Goal: Information Seeking & Learning: Learn about a topic

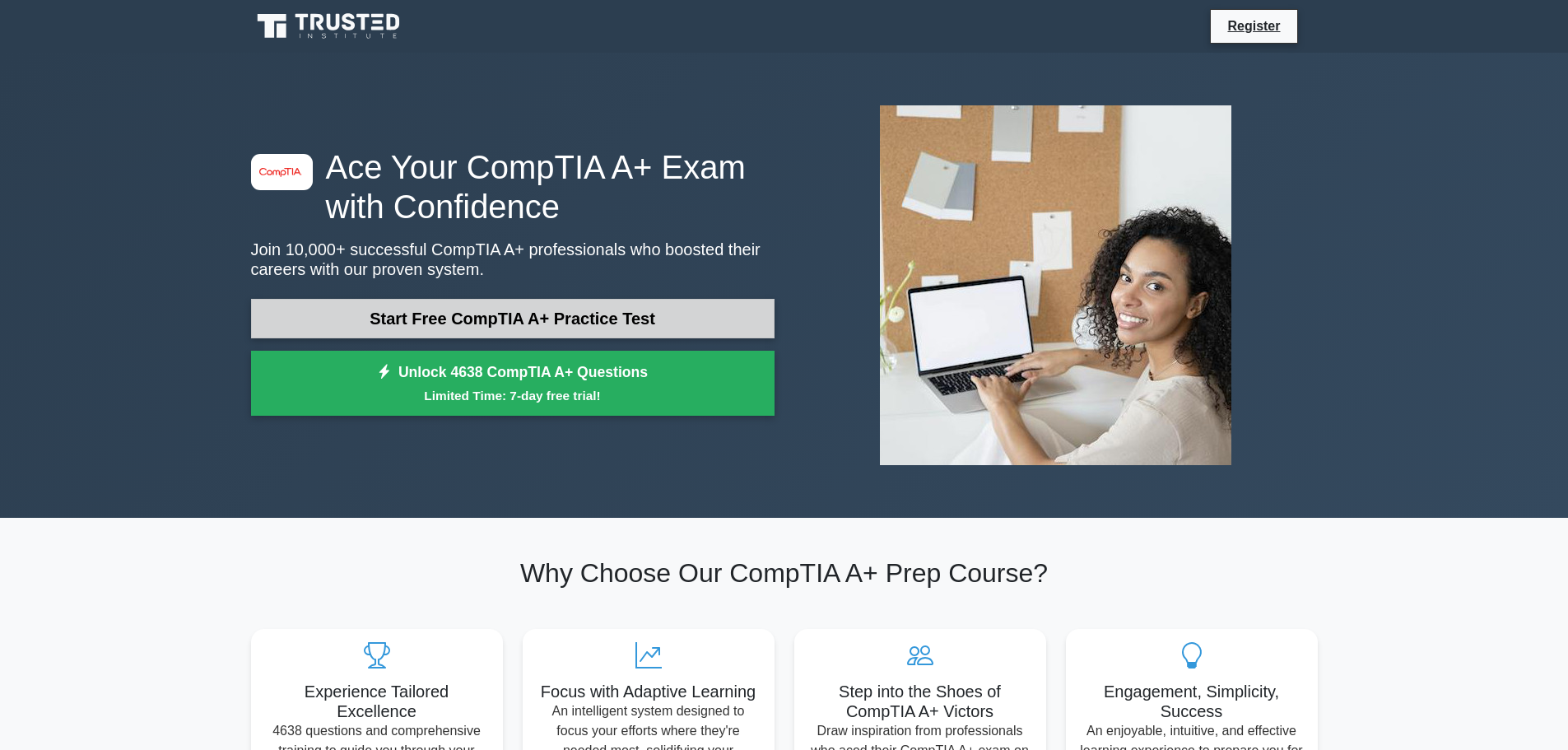
click at [291, 299] on link "Start Free CompTIA A+ Practice Test" at bounding box center [512, 318] width 523 height 39
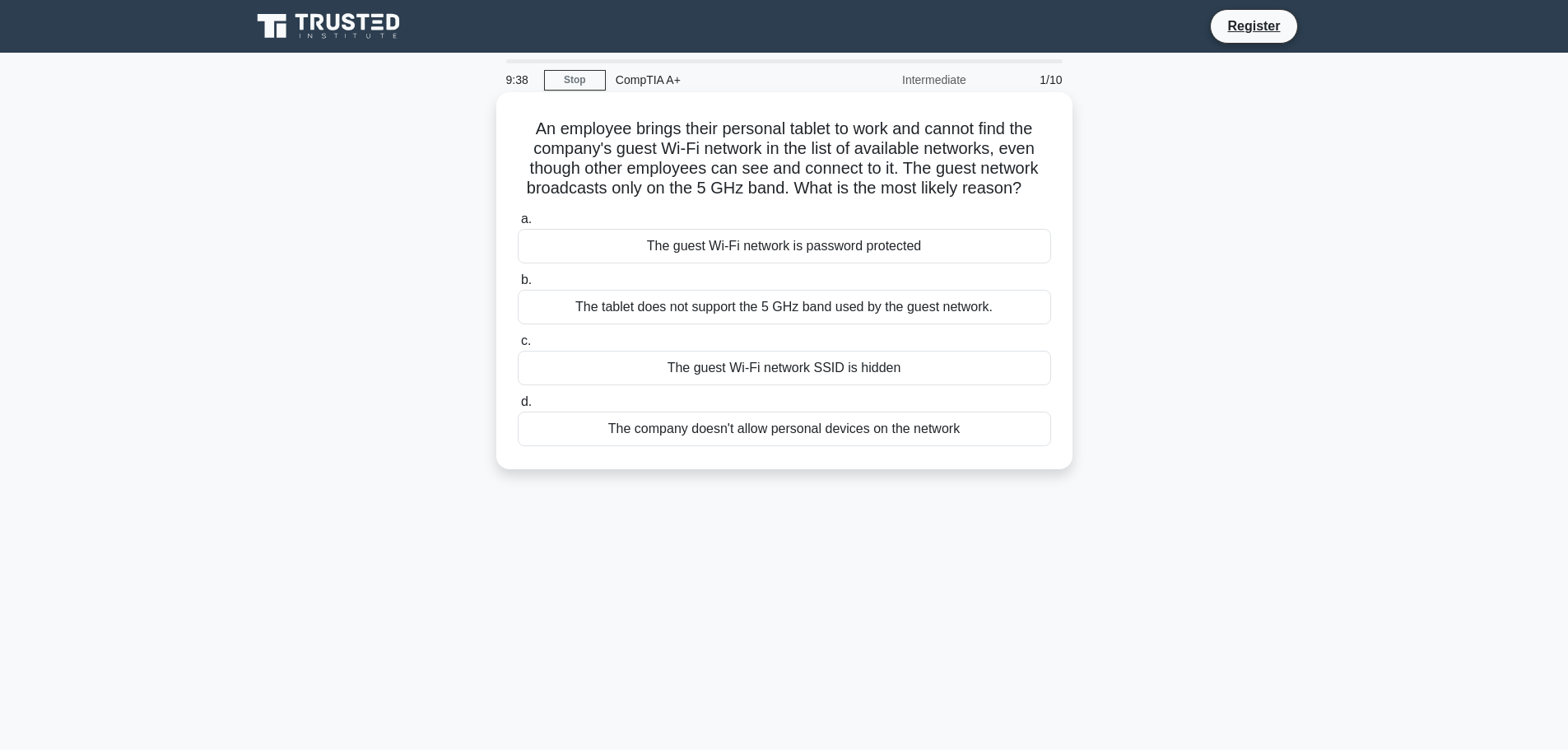
click at [735, 307] on div "The tablet does not support the 5 GHz band used by the guest network." at bounding box center [784, 307] width 534 height 34
click at [518, 286] on input "b. The tablet does not support the 5 GHz band used by the guest network." at bounding box center [518, 279] width 0 height 11
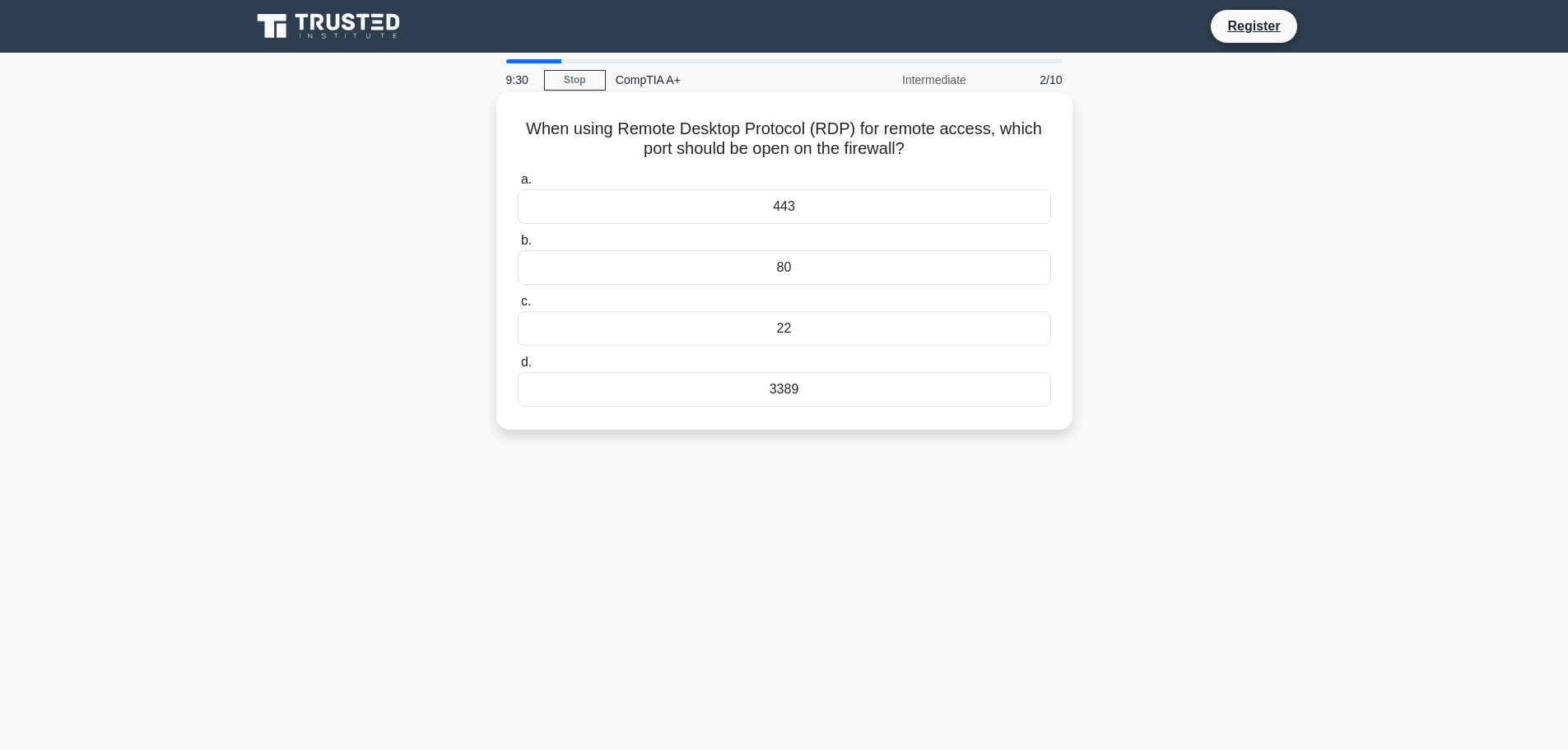
click at [700, 257] on div "80" at bounding box center [784, 268] width 534 height 34
click at [518, 246] on input "b. 80" at bounding box center [518, 240] width 0 height 11
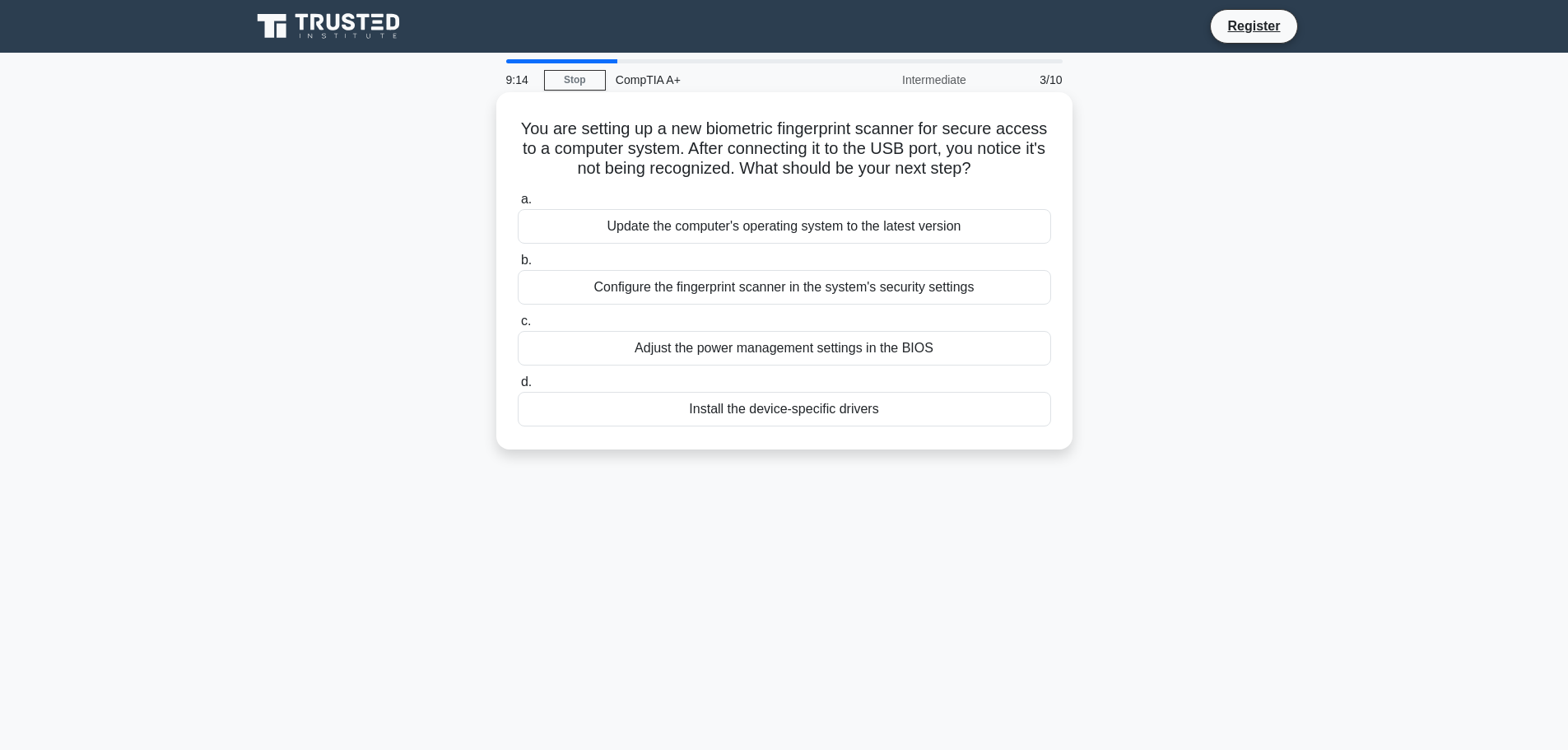
click at [691, 402] on div "Install the device-specific drivers" at bounding box center [784, 409] width 534 height 34
click at [518, 387] on input "d. Install the device-specific drivers" at bounding box center [518, 382] width 0 height 11
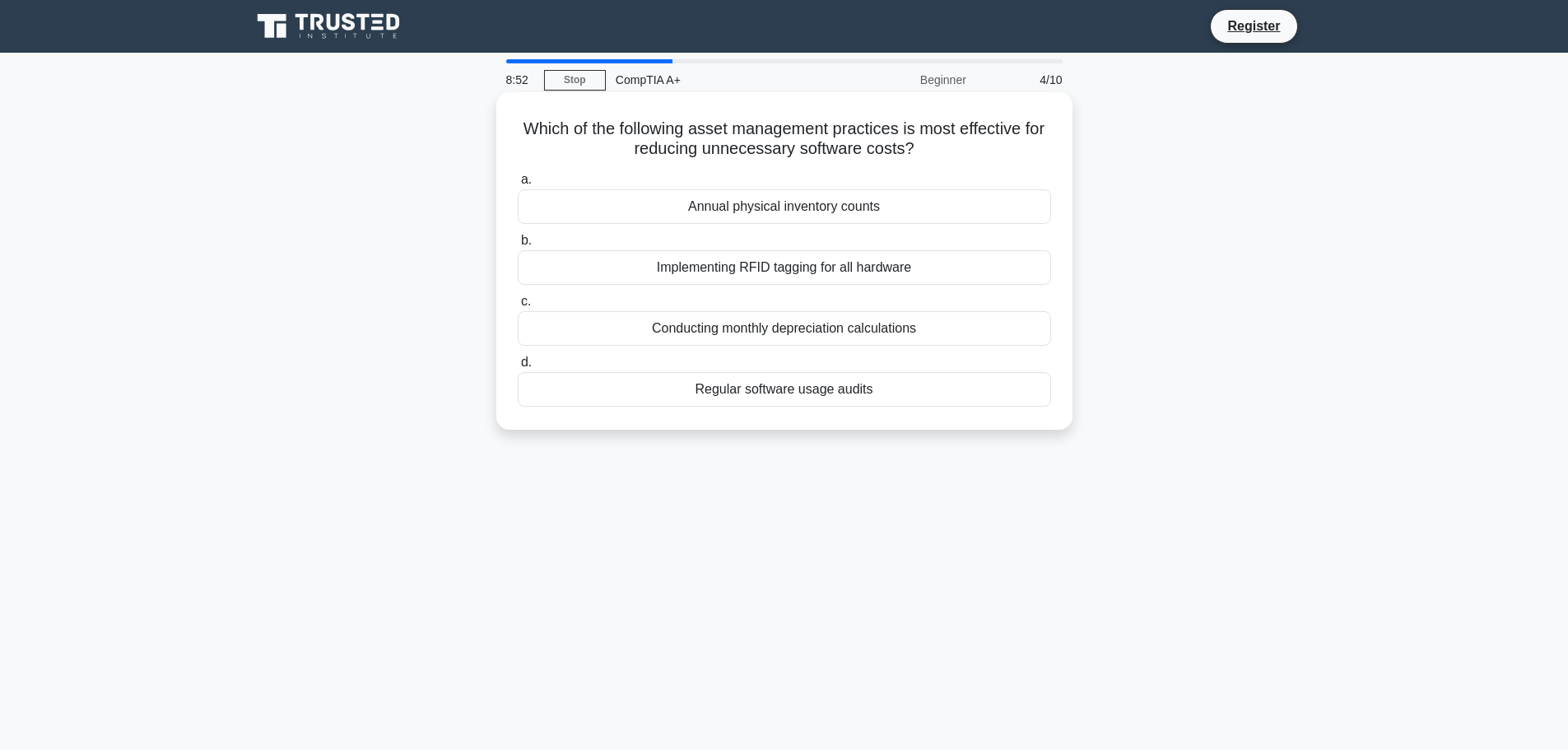
click at [777, 388] on div "Regular software usage audits" at bounding box center [784, 389] width 534 height 34
click at [518, 368] on input "d. Regular software usage audits" at bounding box center [518, 362] width 0 height 11
click at [720, 324] on div "Ask open-ended questions to the user" at bounding box center [784, 328] width 534 height 34
click at [518, 307] on input "c. Ask open-ended questions to the user" at bounding box center [518, 301] width 0 height 11
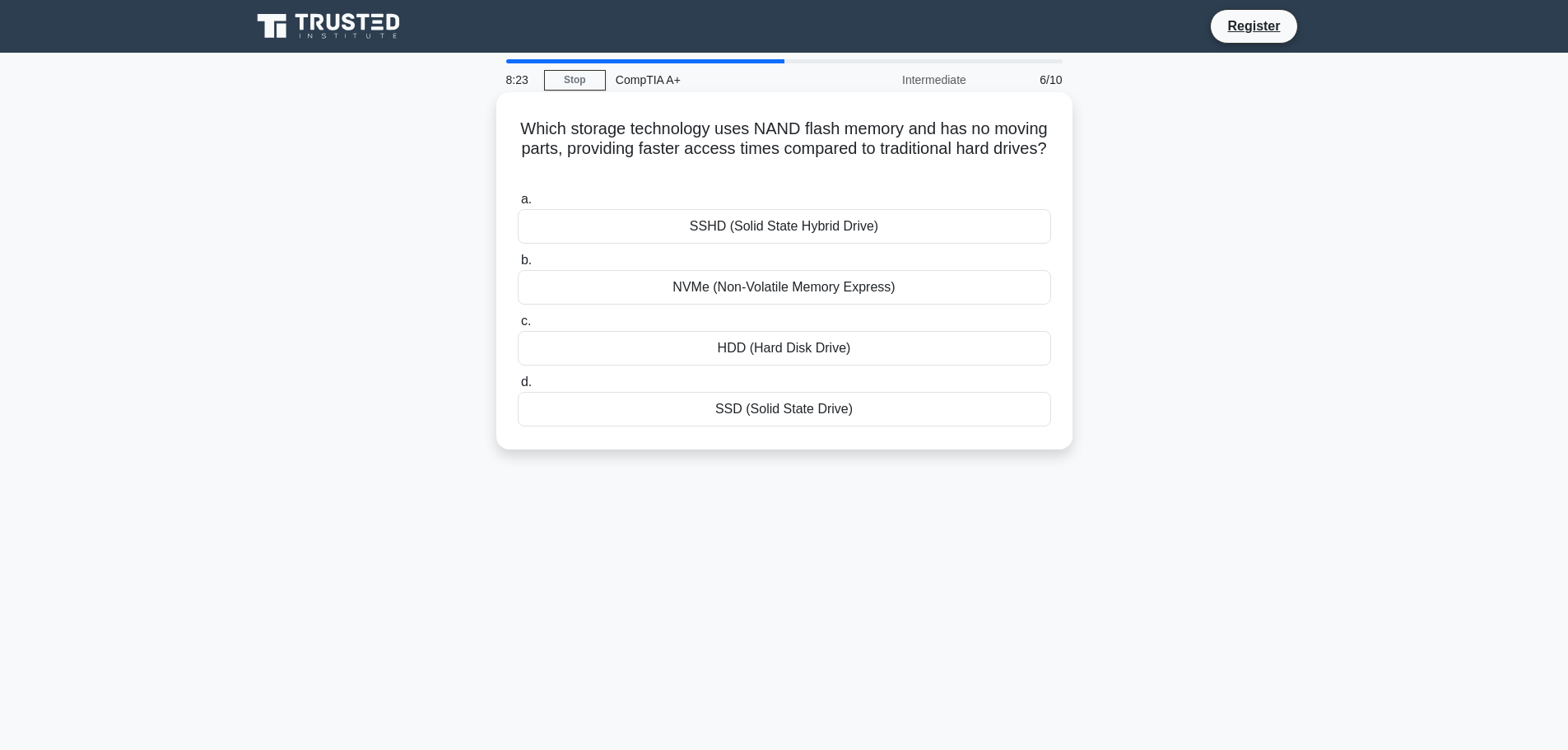
click at [759, 404] on div "SSD (Solid State Drive)" at bounding box center [784, 409] width 534 height 34
click at [518, 387] on input "d. SSD (Solid State Drive)" at bounding box center [518, 382] width 0 height 11
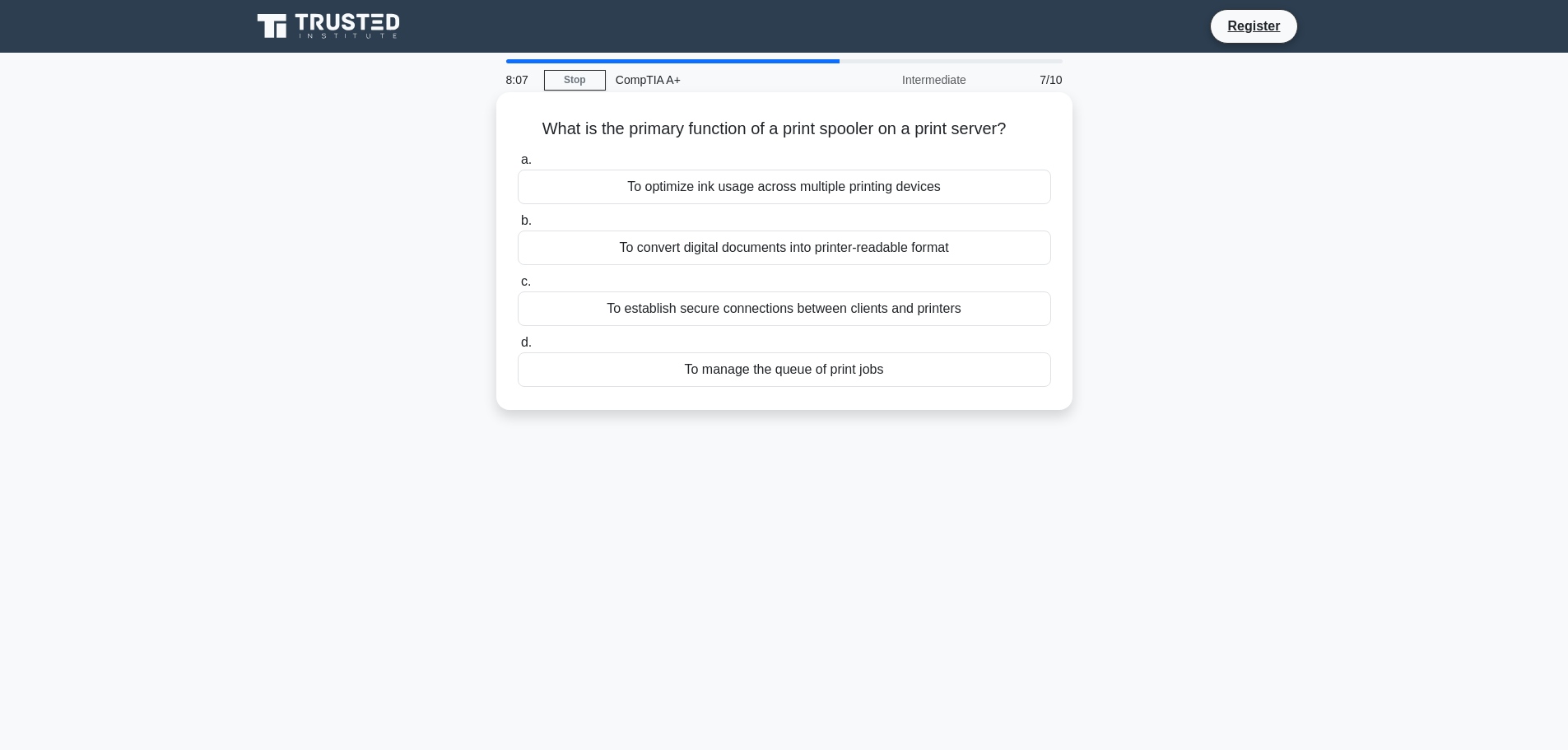
click at [829, 174] on div "To optimize ink usage across multiple printing devices" at bounding box center [784, 187] width 534 height 34
click at [518, 165] on input "a. To optimize ink usage across multiple printing devices" at bounding box center [518, 160] width 0 height 11
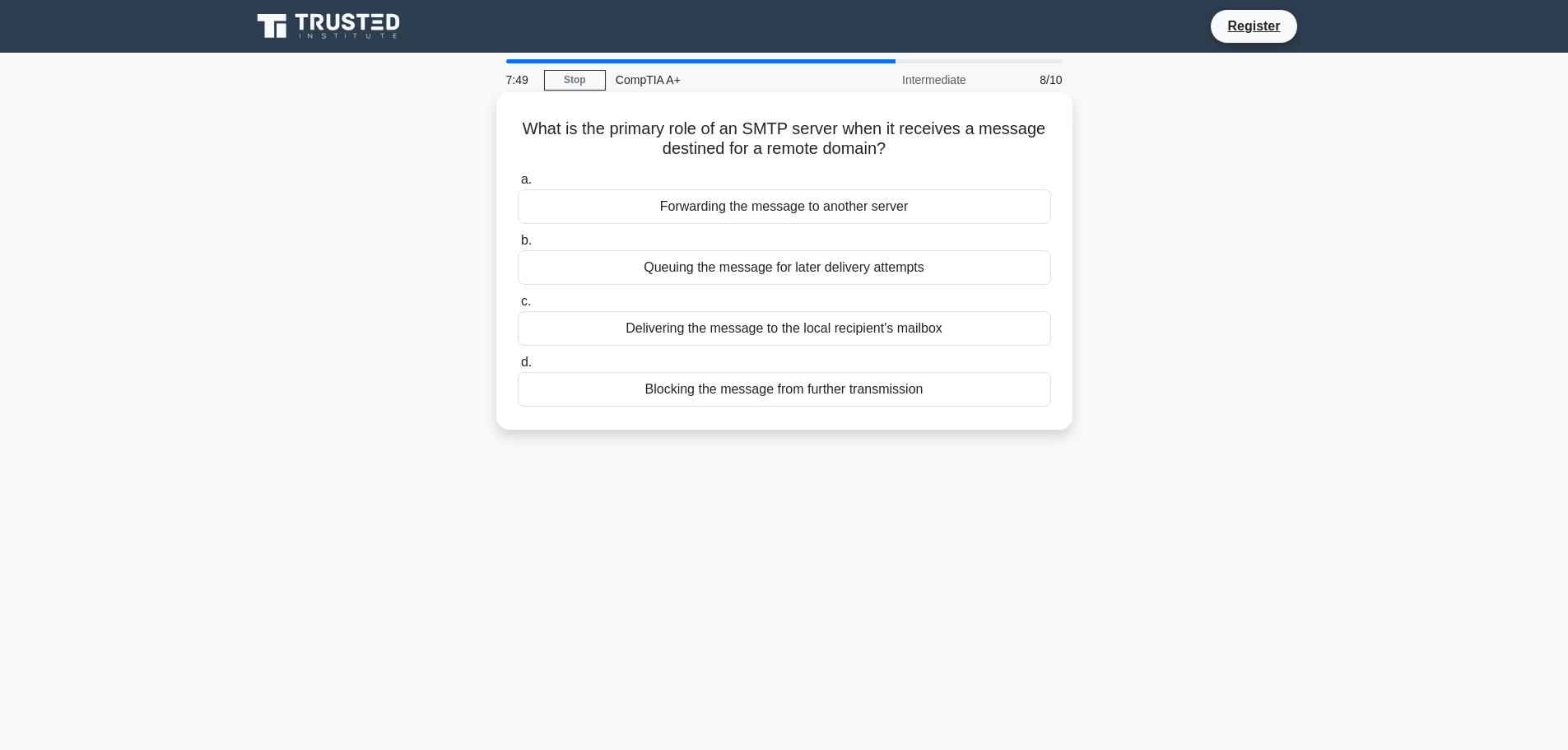
click at [795, 254] on div "Queuing the message for later delivery attempts" at bounding box center [784, 268] width 534 height 34
click at [791, 263] on div "Queuing the message for later delivery attempts" at bounding box center [784, 268] width 534 height 34
click at [518, 246] on input "b. Queuing the message for later delivery attempts" at bounding box center [518, 240] width 0 height 11
click at [762, 203] on div "Yes, but check if the missing pin affects the display." at bounding box center [784, 207] width 534 height 34
click at [518, 186] on input "a. Yes, but check if the missing pin affects the display." at bounding box center [518, 179] width 0 height 11
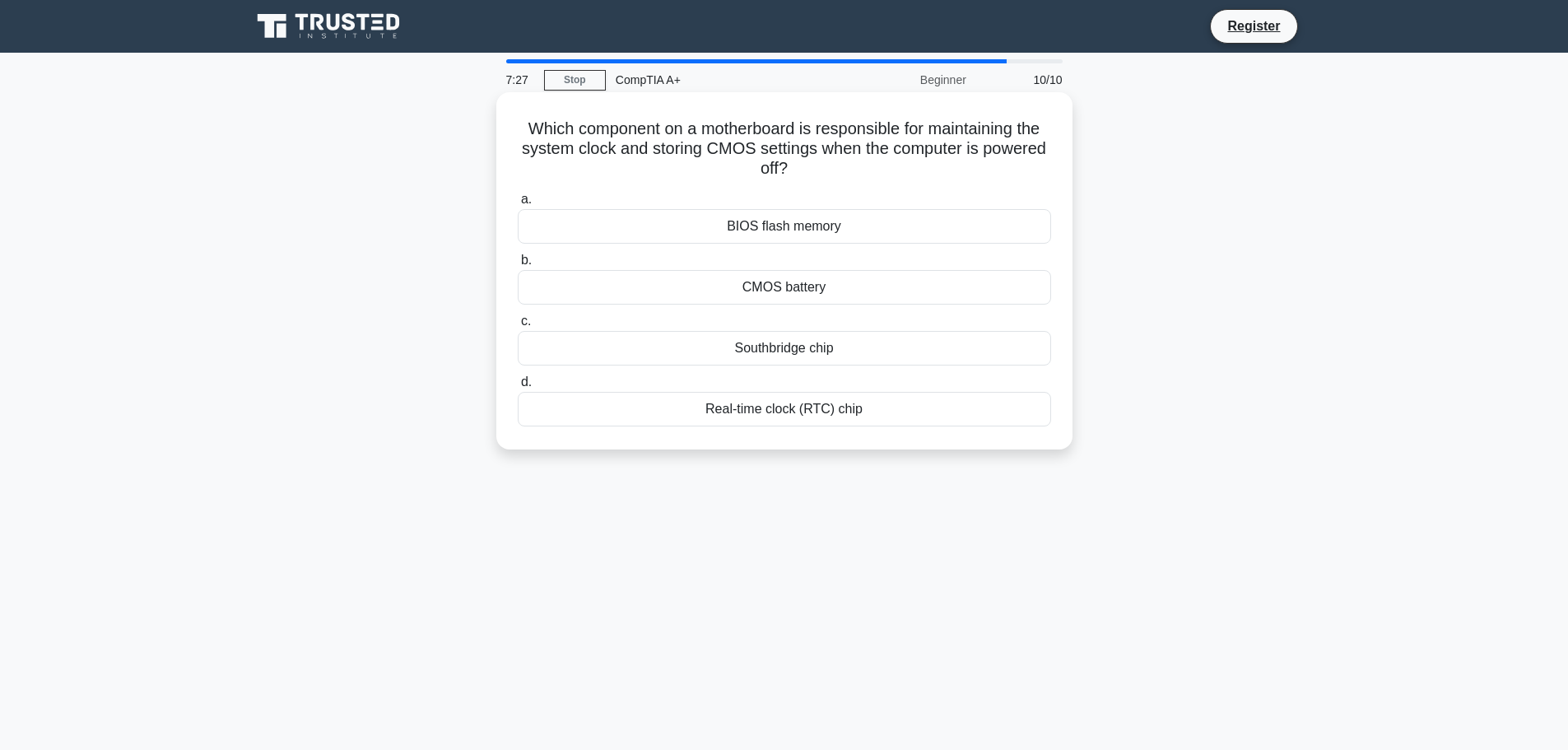
click at [722, 282] on div "CMOS battery" at bounding box center [784, 287] width 534 height 34
click at [518, 266] on input "b. CMOS battery" at bounding box center [518, 260] width 0 height 11
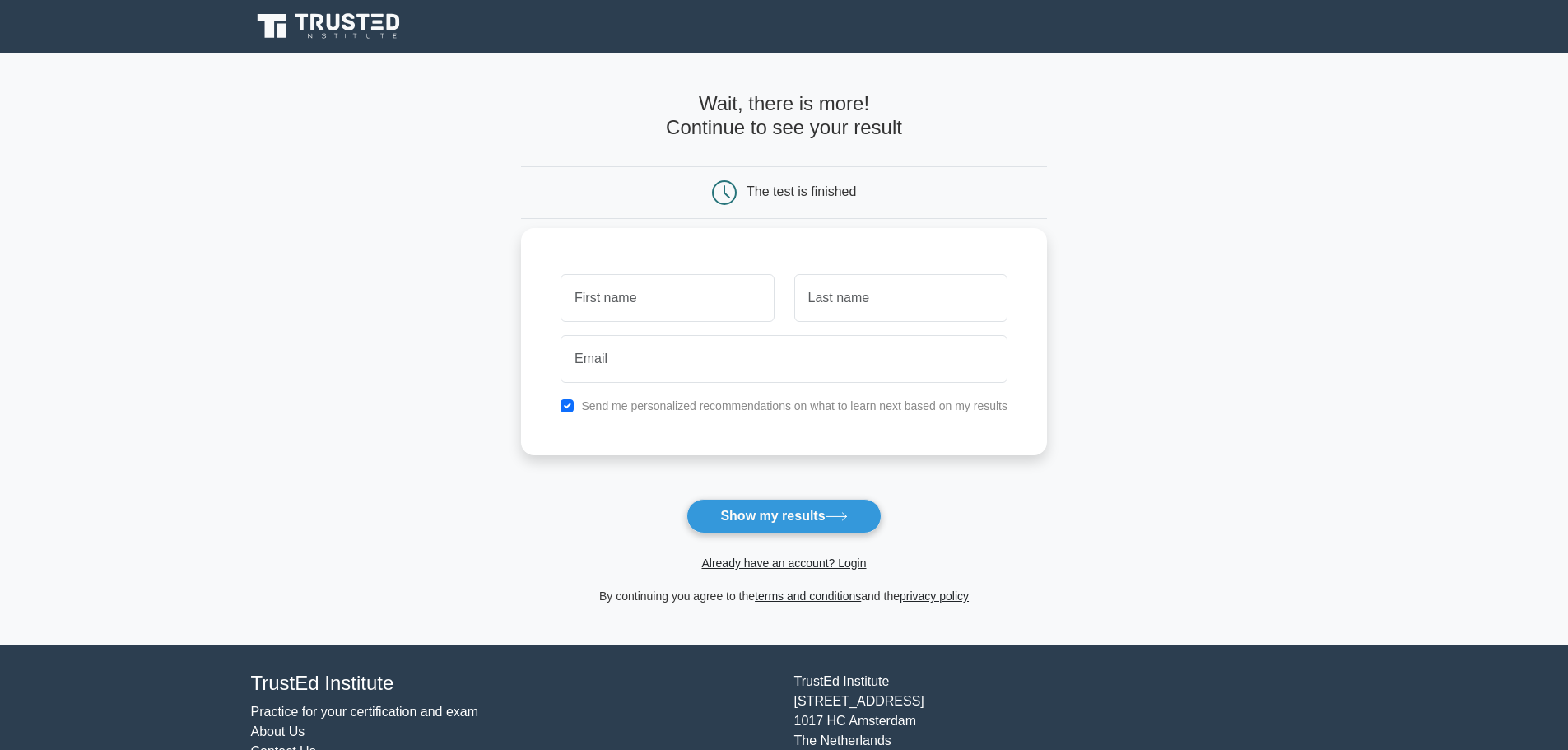
click at [576, 402] on div "Send me personalized recommendations on what to learn next based on my results" at bounding box center [784, 406] width 467 height 20
click at [575, 405] on div "Send me personalized recommendations on what to learn next based on my results" at bounding box center [784, 406] width 467 height 20
click at [569, 403] on input "checkbox" at bounding box center [567, 406] width 13 height 13
checkbox input "false"
click at [721, 522] on button "Show my results" at bounding box center [784, 516] width 194 height 34
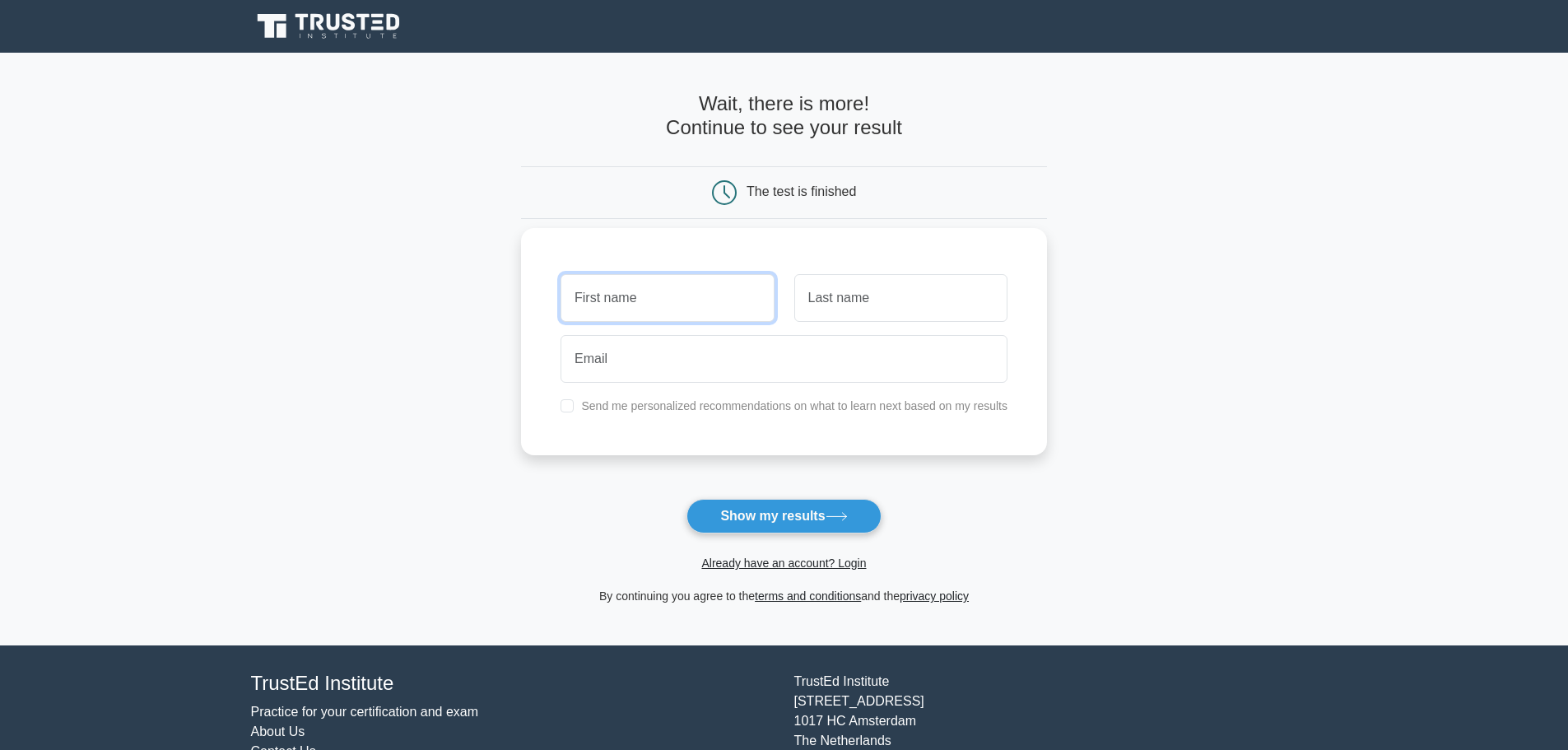
click at [661, 316] on input "text" at bounding box center [667, 298] width 213 height 48
type input "aa"
click at [820, 310] on input "text" at bounding box center [900, 298] width 213 height 48
type input "aa"
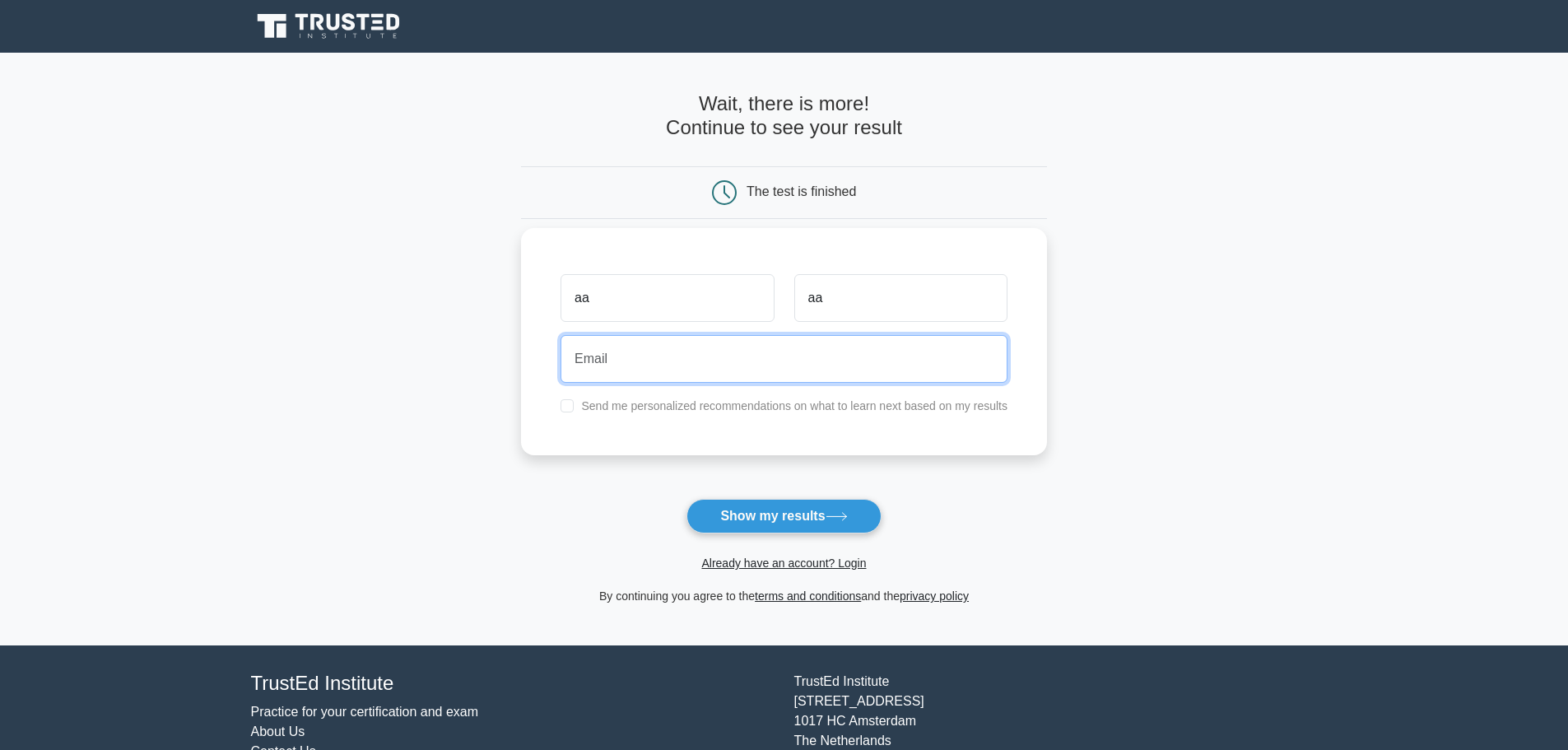
click at [776, 342] on input "email" at bounding box center [784, 359] width 447 height 48
type input "aa@yahoo.dom"
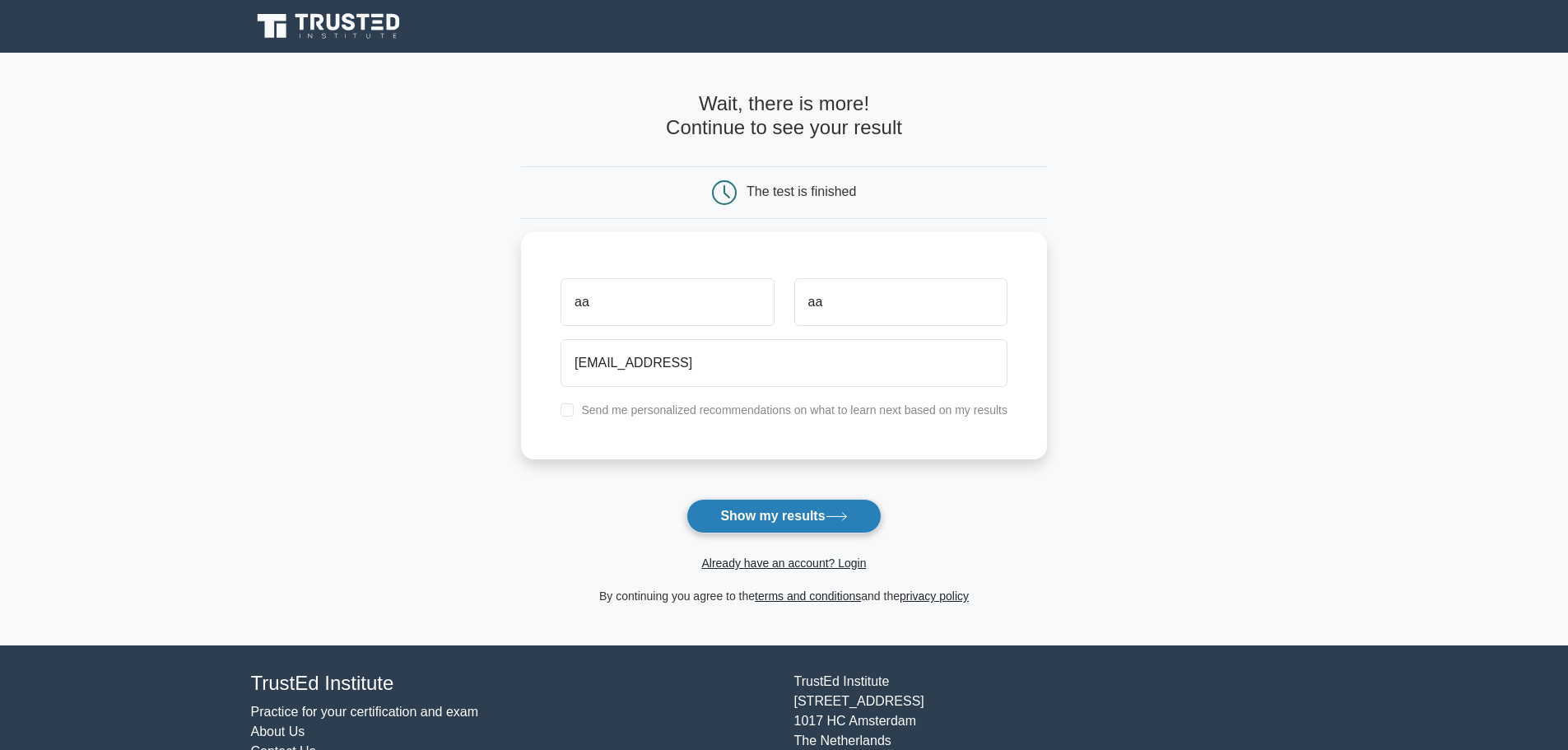
click at [773, 514] on button "Show my results" at bounding box center [784, 516] width 194 height 34
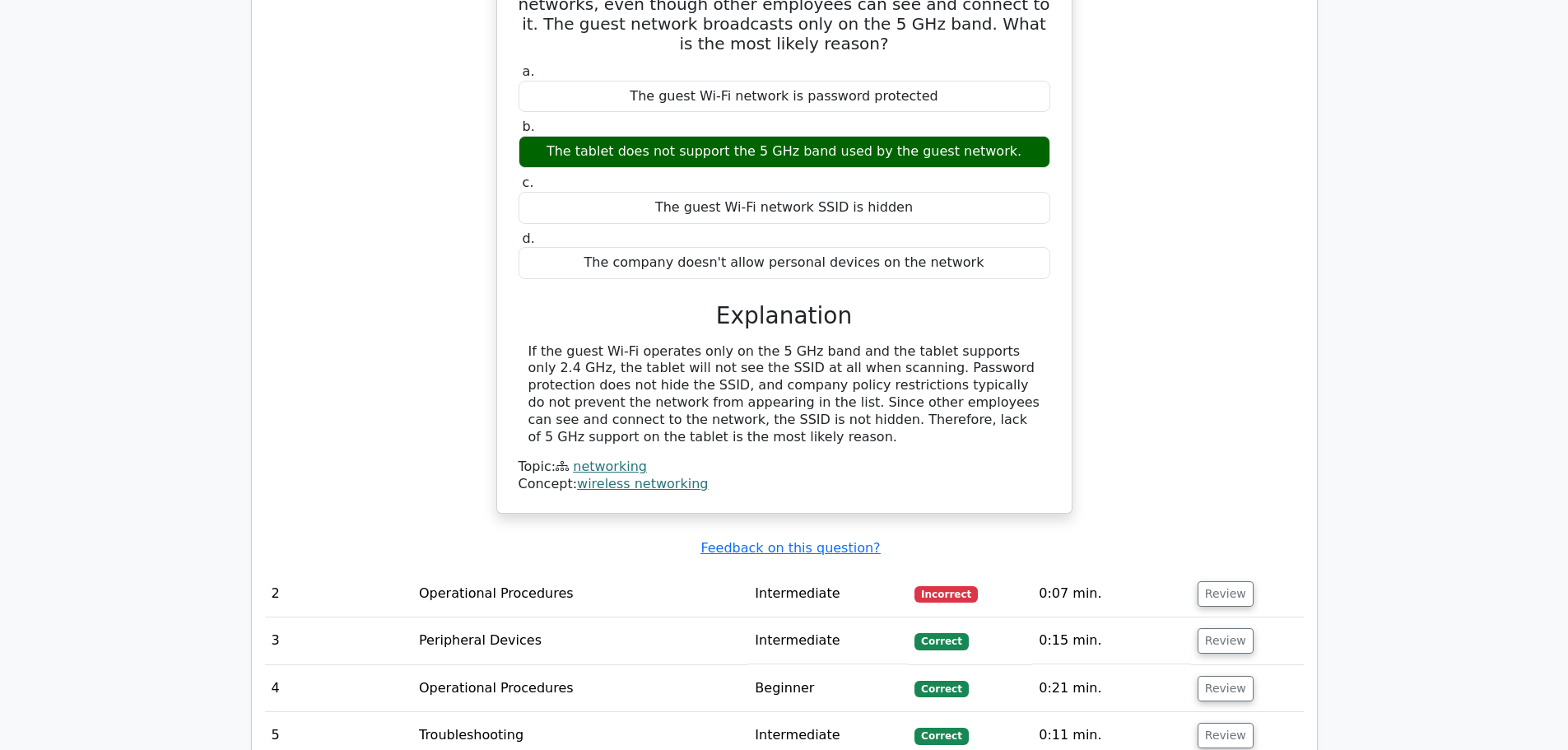
scroll to position [1646, 0]
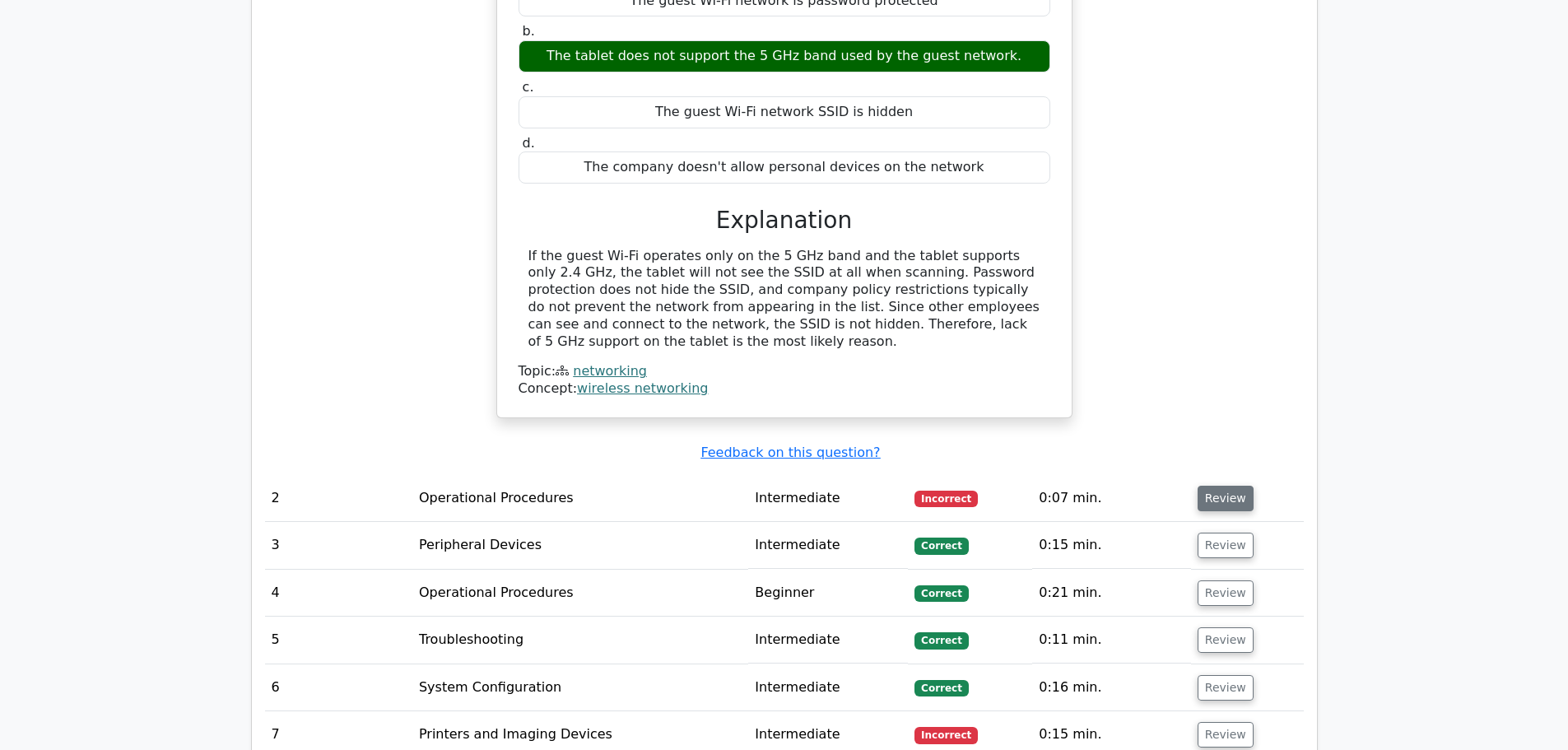
click at [1207, 486] on button "Review" at bounding box center [1226, 498] width 56 height 26
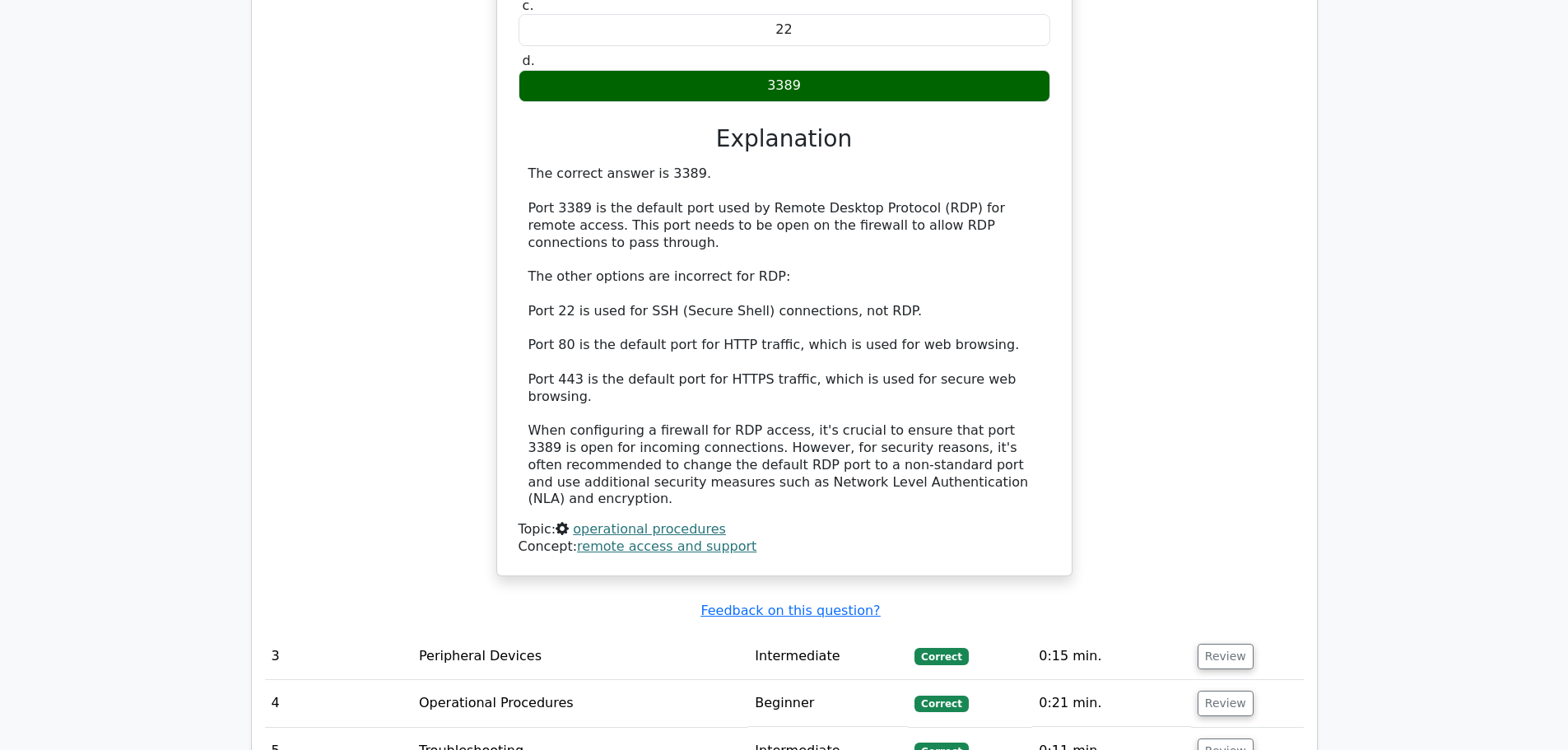
scroll to position [2552, 0]
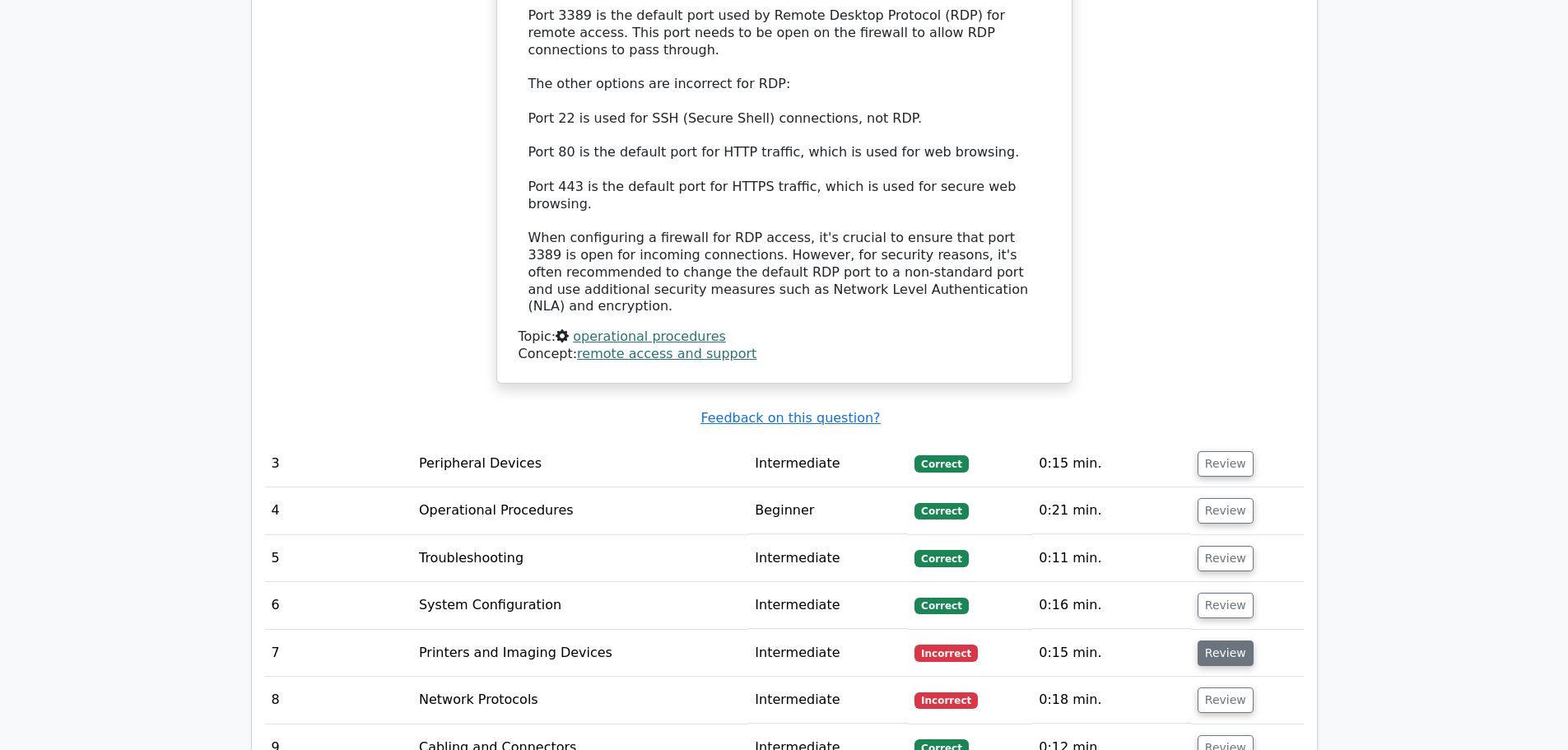
click at [1199, 640] on button "Review" at bounding box center [1226, 652] width 56 height 26
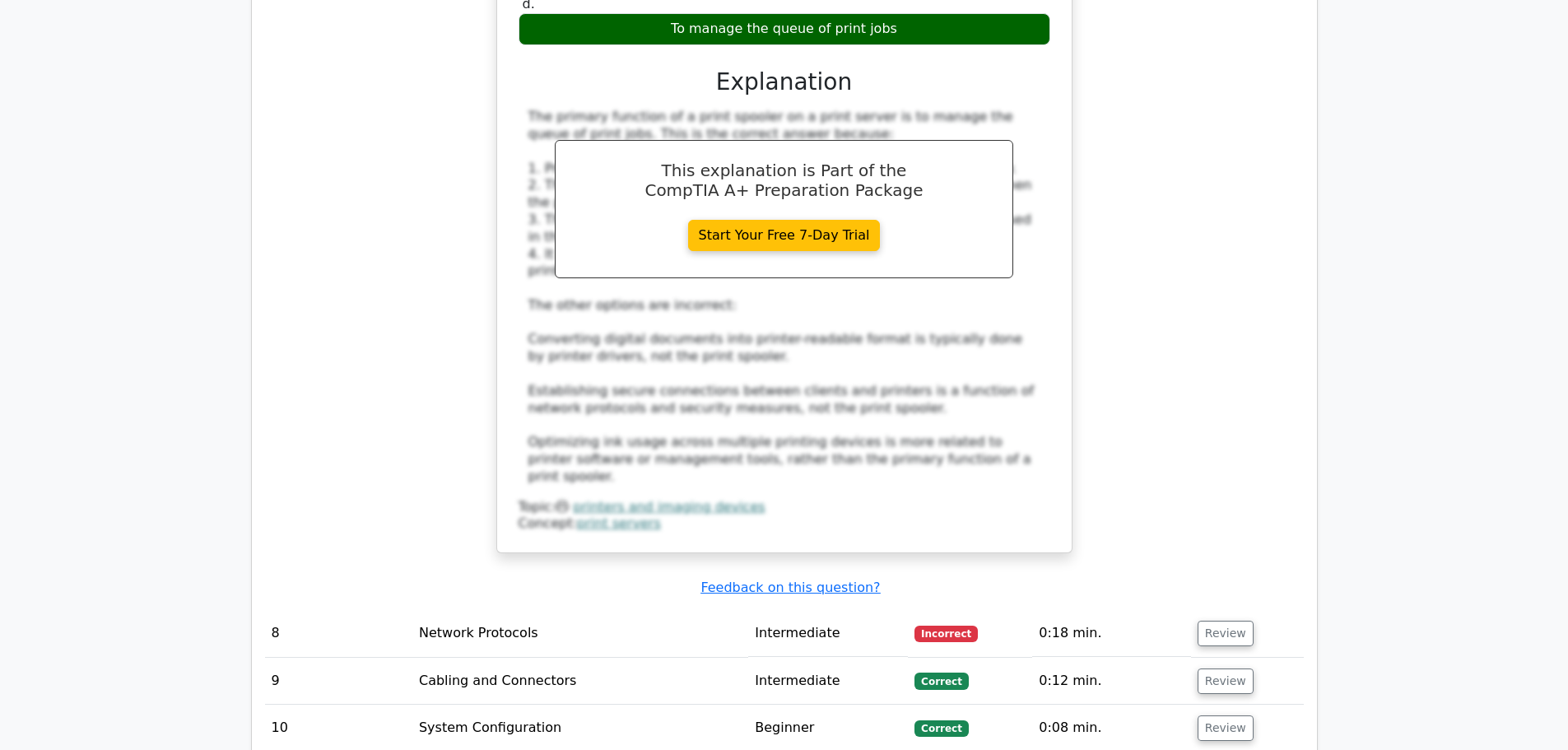
scroll to position [3457, 0]
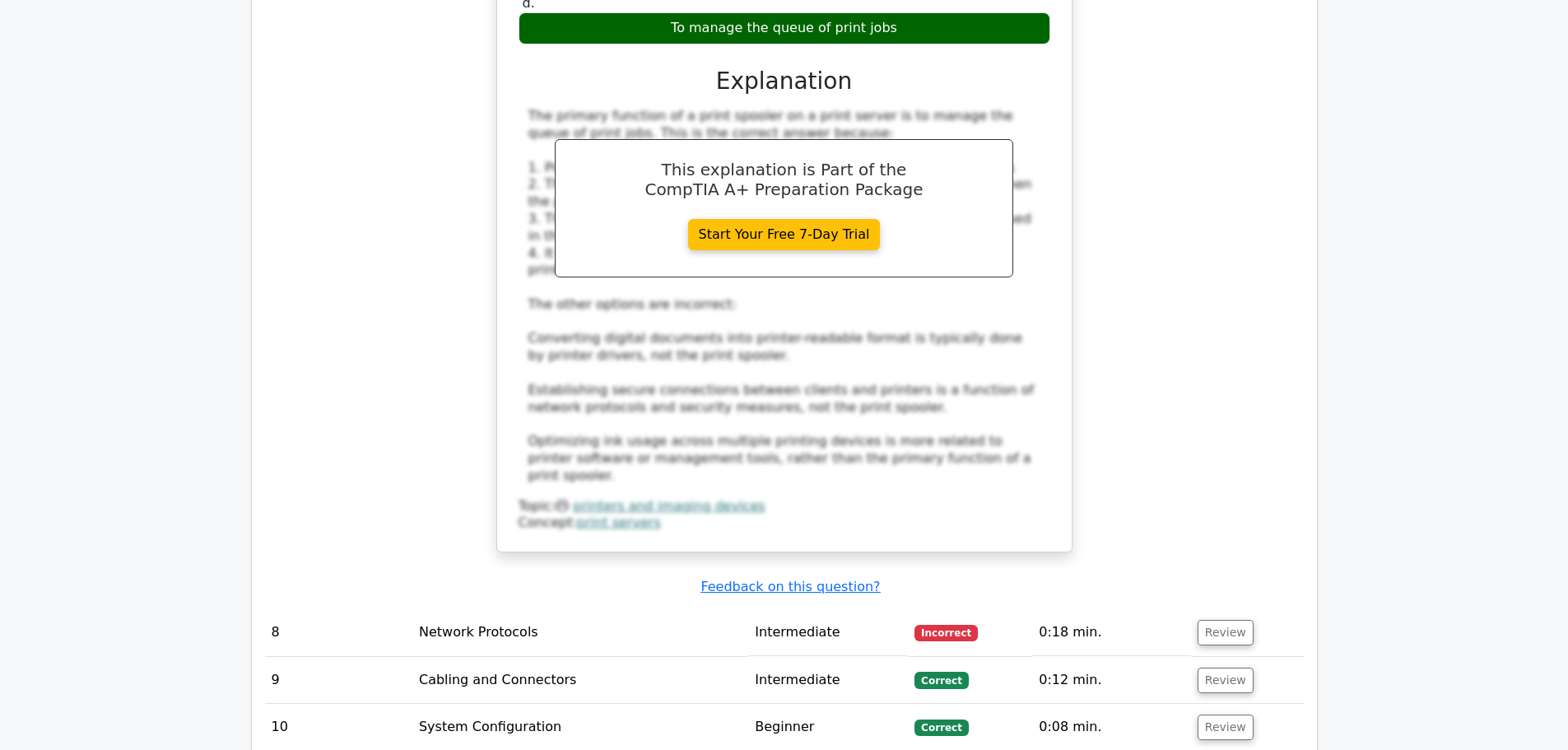
click at [1205, 609] on td "Review" at bounding box center [1248, 632] width 113 height 47
click at [1210, 620] on button "Review" at bounding box center [1226, 632] width 56 height 26
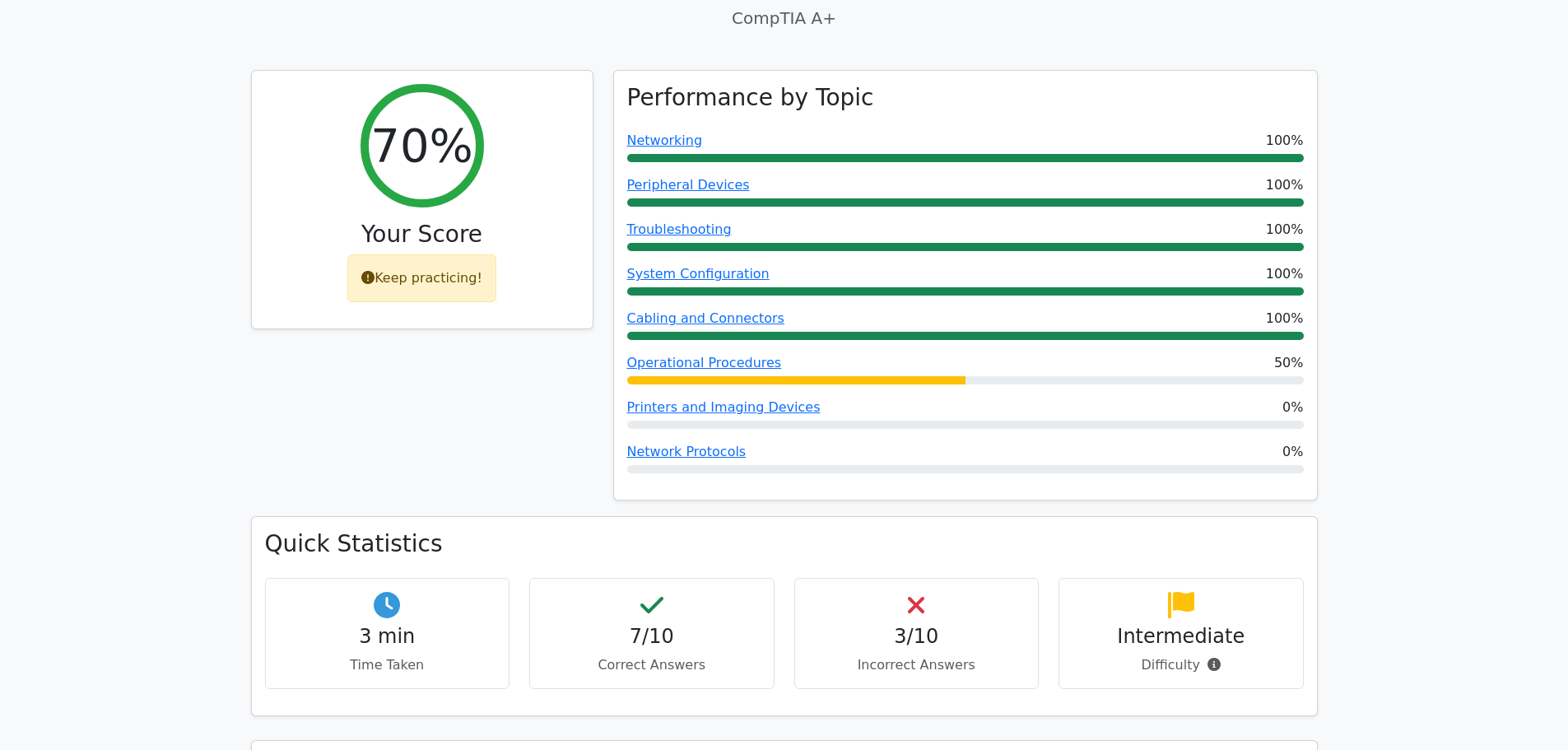
scroll to position [0, 0]
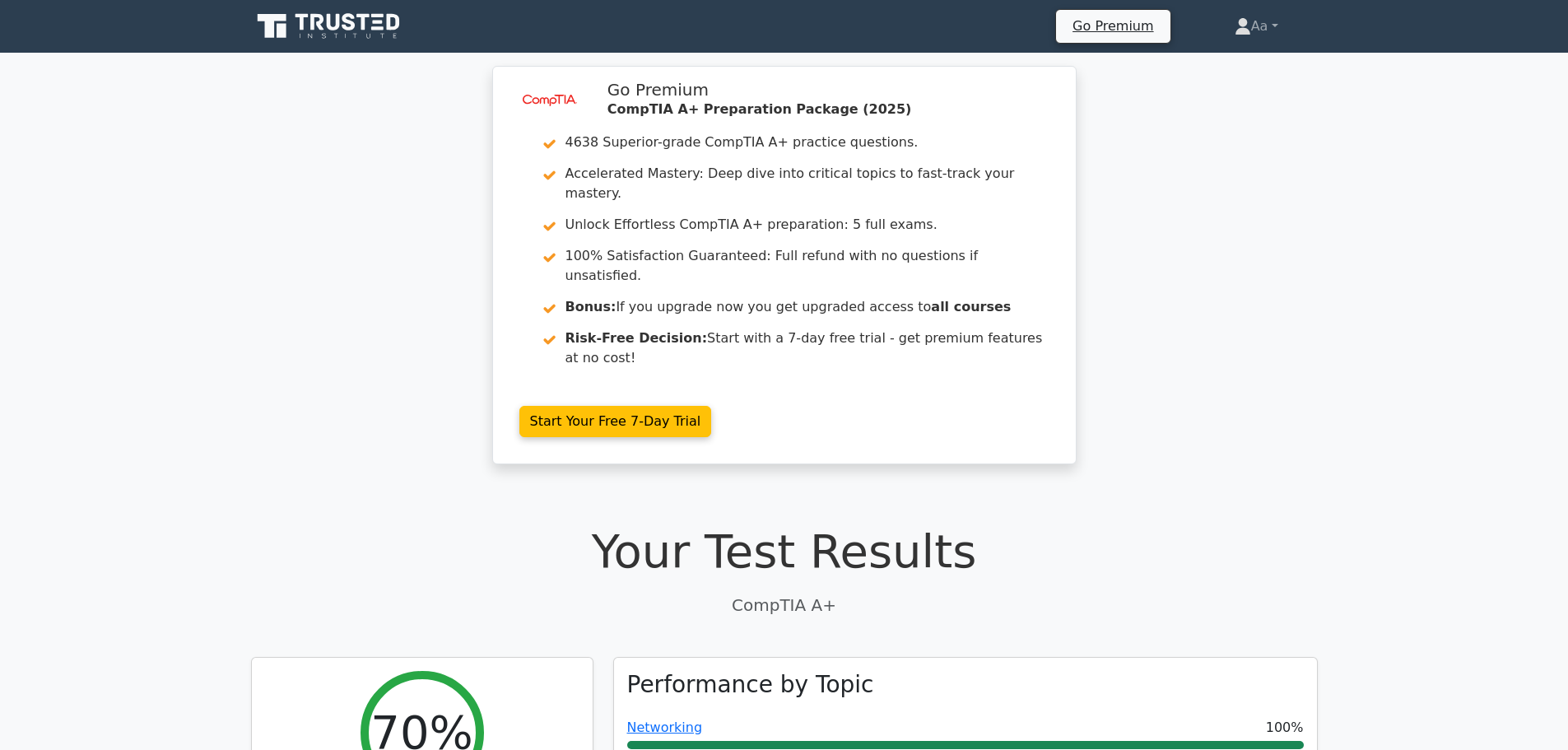
drag, startPoint x: 1293, startPoint y: 560, endPoint x: 1278, endPoint y: 211, distance: 349.3
